Goal: Task Accomplishment & Management: Use online tool/utility

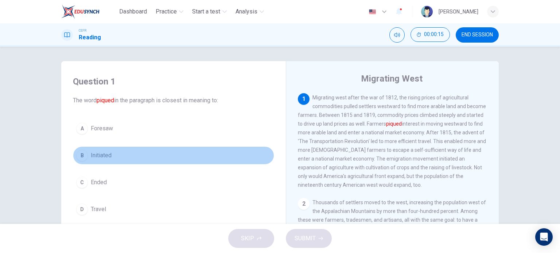
click at [81, 154] on div "B" at bounding box center [82, 156] width 12 height 12
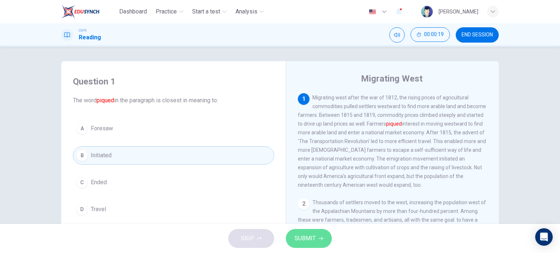
click at [319, 242] on button "SUBMIT" at bounding box center [309, 238] width 46 height 19
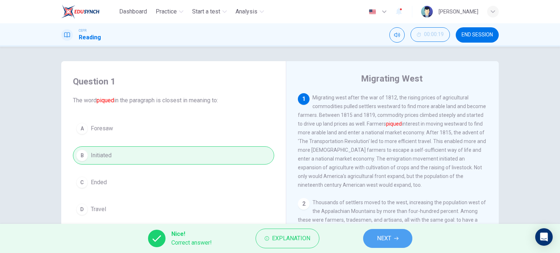
click at [389, 235] on span "NEXT" at bounding box center [384, 239] width 14 height 10
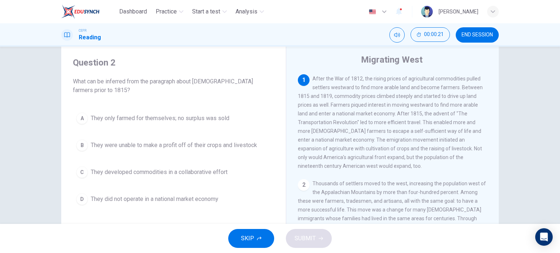
scroll to position [20, 0]
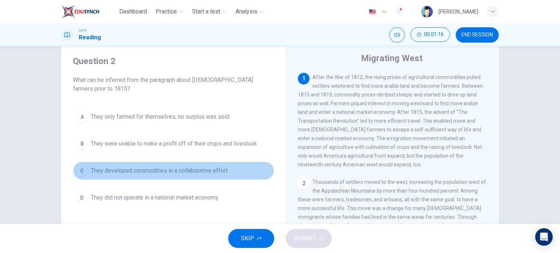
click at [82, 169] on div "C" at bounding box center [82, 171] width 12 height 12
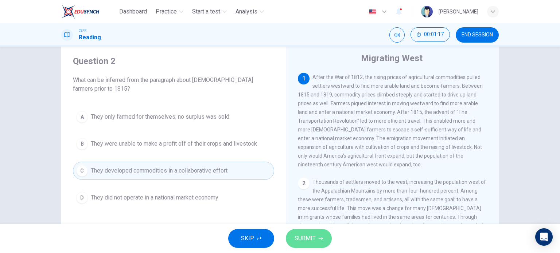
click at [300, 233] on button "SUBMIT" at bounding box center [309, 238] width 46 height 19
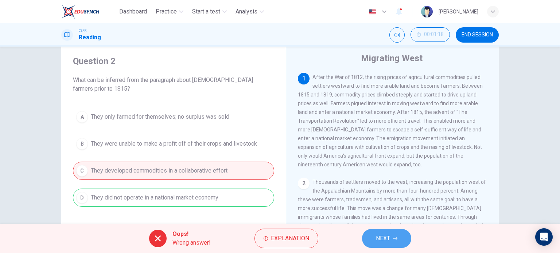
click at [399, 242] on button "NEXT" at bounding box center [386, 238] width 49 height 19
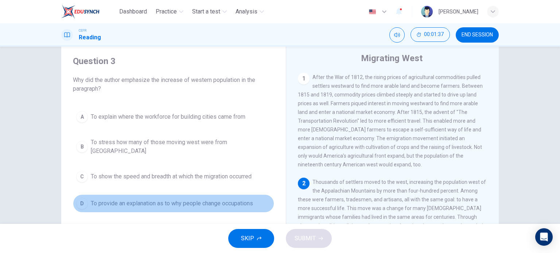
click at [77, 198] on div "D" at bounding box center [82, 204] width 12 height 12
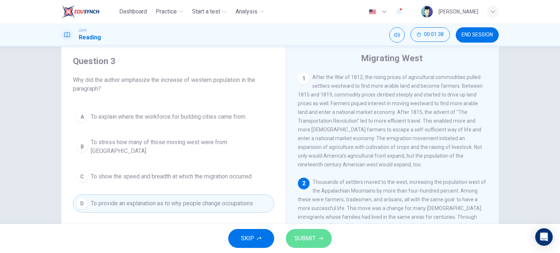
click at [316, 243] on button "SUBMIT" at bounding box center [309, 238] width 46 height 19
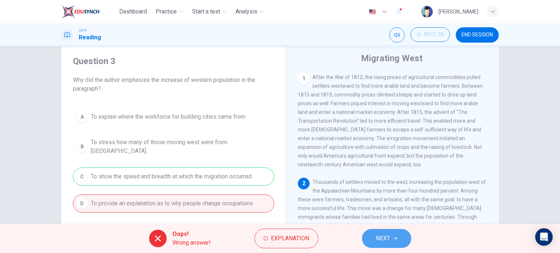
click at [370, 234] on button "NEXT" at bounding box center [386, 238] width 49 height 19
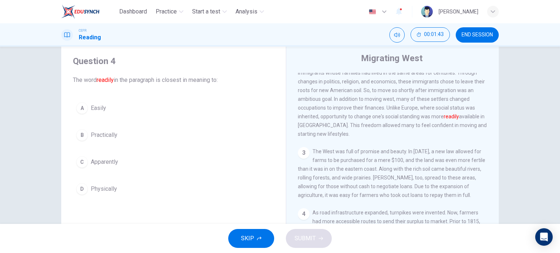
scroll to position [144, 0]
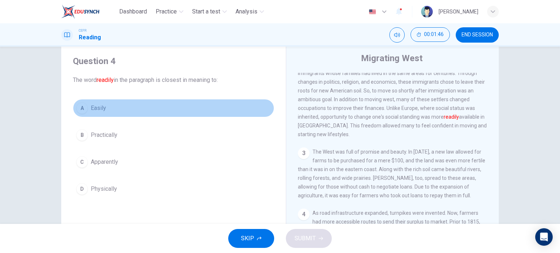
click at [81, 105] on div "A" at bounding box center [82, 108] width 12 height 12
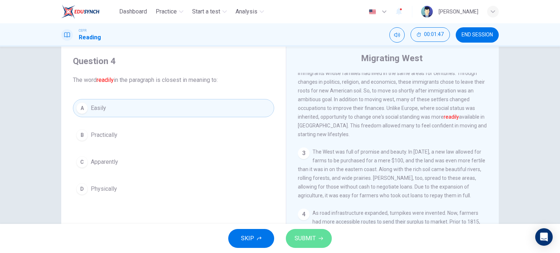
click at [302, 239] on span "SUBMIT" at bounding box center [304, 239] width 21 height 10
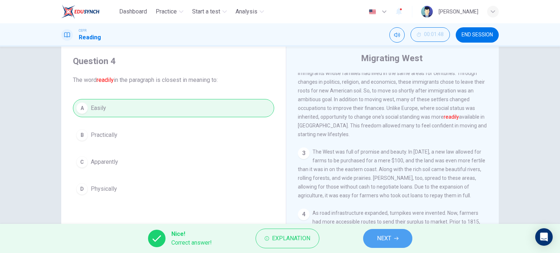
click at [404, 240] on button "NEXT" at bounding box center [387, 238] width 49 height 19
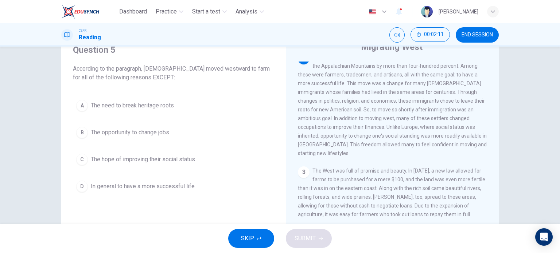
scroll to position [99, 0]
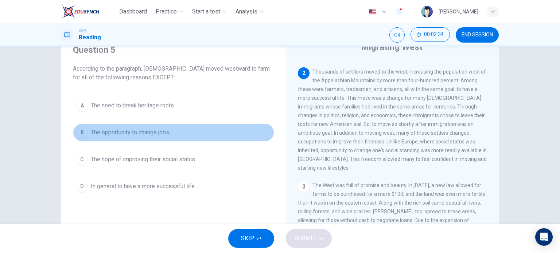
click at [81, 133] on div "B" at bounding box center [82, 133] width 12 height 12
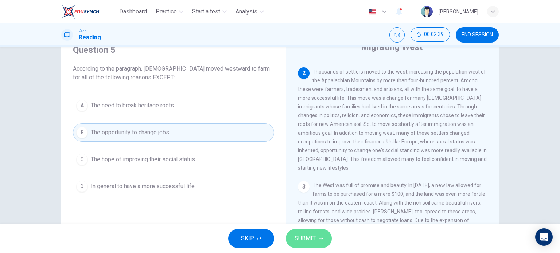
click at [308, 240] on span "SUBMIT" at bounding box center [304, 239] width 21 height 10
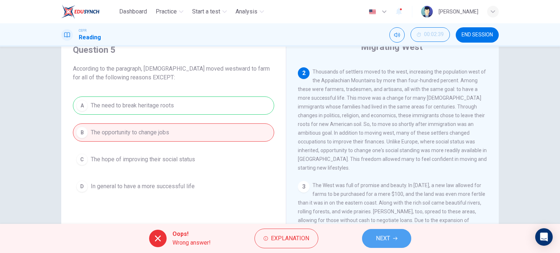
click at [401, 242] on button "NEXT" at bounding box center [386, 238] width 49 height 19
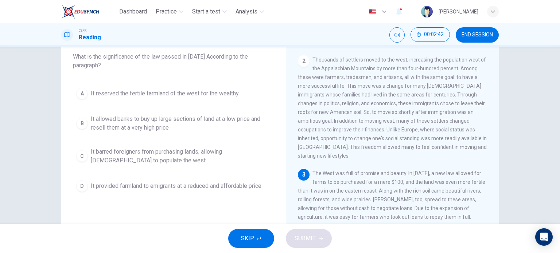
scroll to position [17, 0]
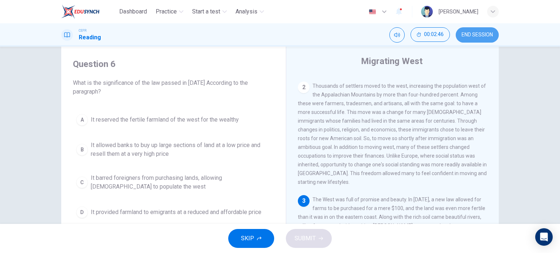
click at [475, 31] on button "END SESSION" at bounding box center [477, 34] width 43 height 15
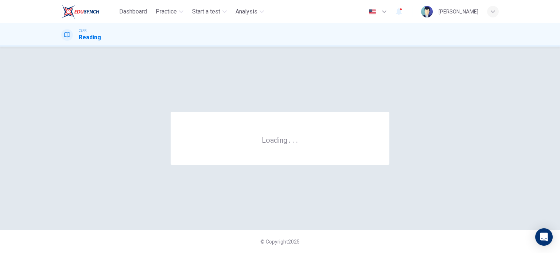
scroll to position [0, 0]
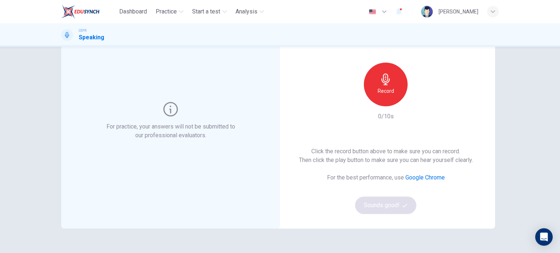
scroll to position [50, 0]
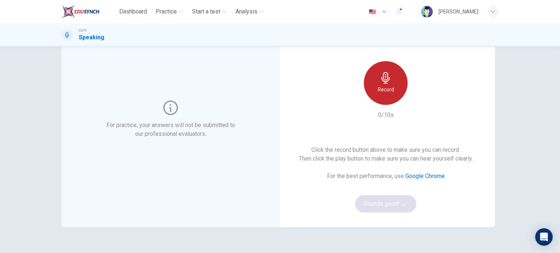
click at [387, 90] on h6 "Record" at bounding box center [386, 89] width 16 height 9
click at [387, 90] on h6 "Stop" at bounding box center [385, 89] width 11 height 9
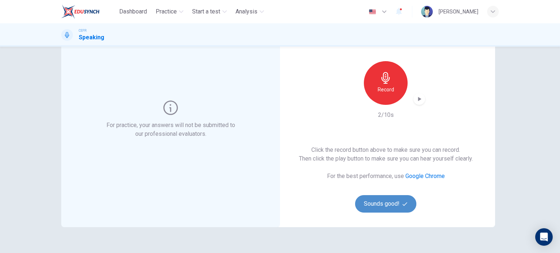
click at [369, 208] on button "Sounds good!" at bounding box center [385, 203] width 61 height 17
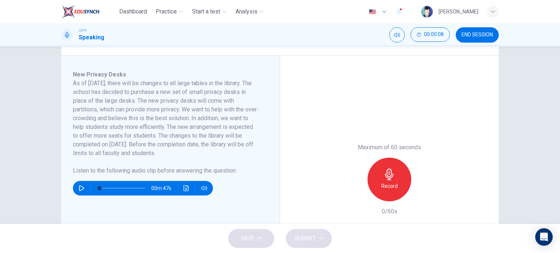
scroll to position [110, 0]
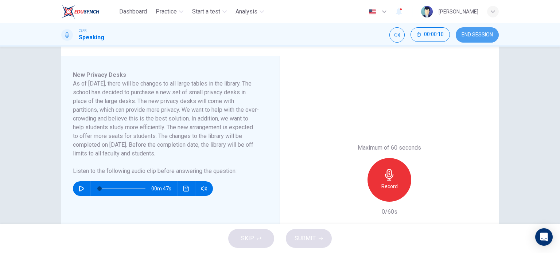
click at [472, 35] on span "END SESSION" at bounding box center [476, 35] width 31 height 6
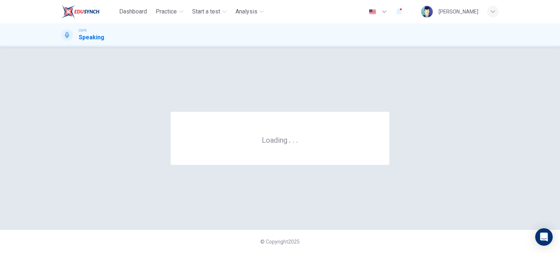
scroll to position [0, 0]
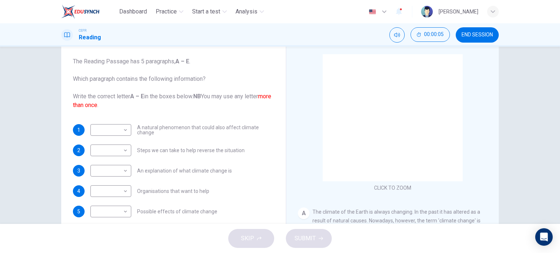
scroll to position [105, 0]
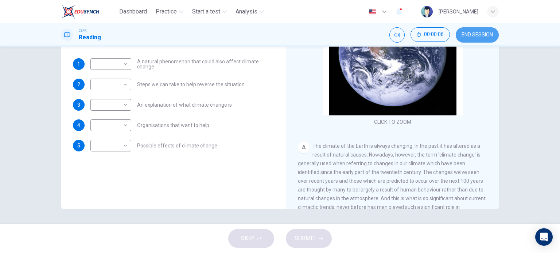
click at [472, 33] on span "END SESSION" at bounding box center [476, 35] width 31 height 6
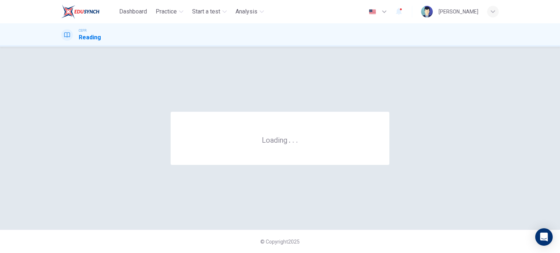
scroll to position [0, 0]
